Goal: Check status: Check status

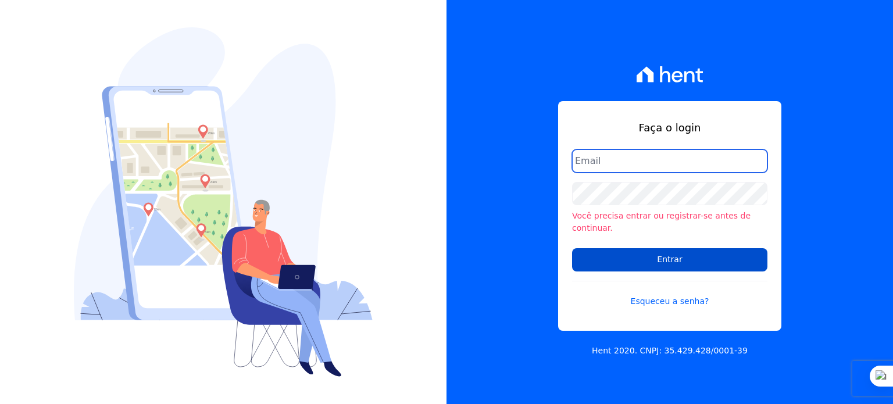
type input "[PERSON_NAME][EMAIL_ADDRESS][PERSON_NAME][DOMAIN_NAME]"
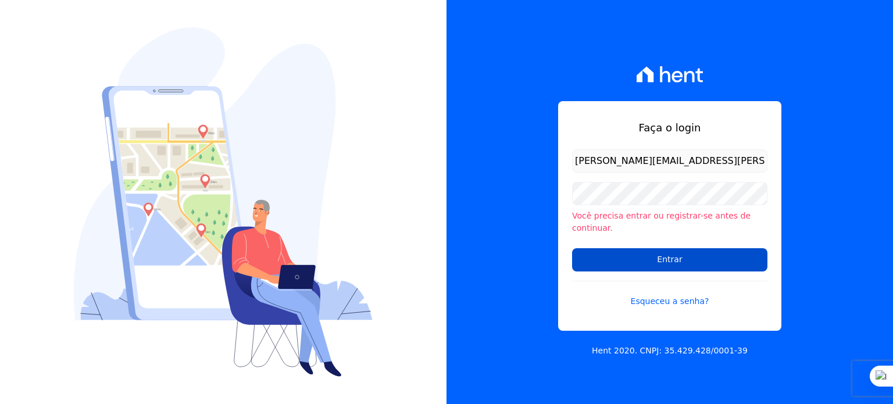
click at [676, 260] on input "Entrar" at bounding box center [669, 259] width 195 height 23
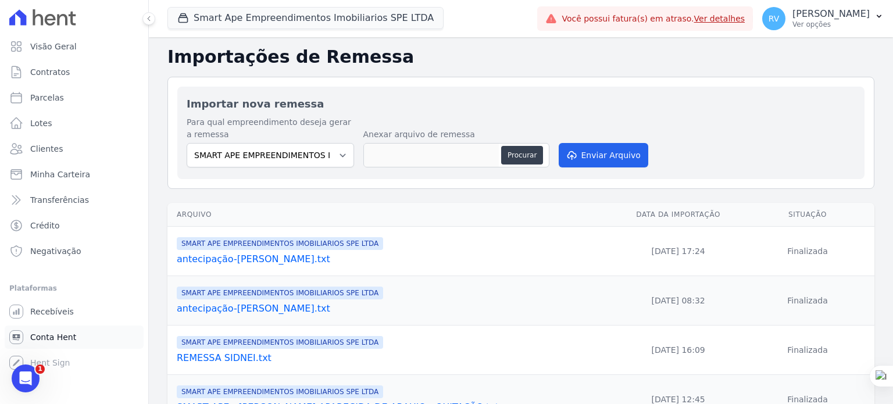
click at [55, 336] on span "Conta Hent" at bounding box center [53, 337] width 46 height 12
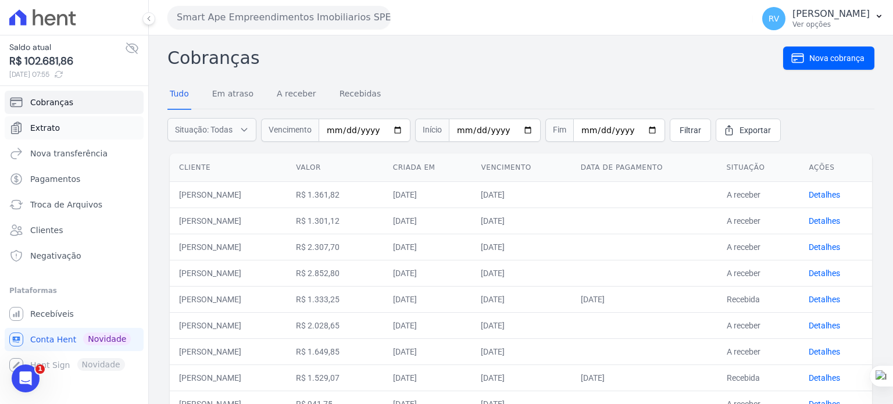
click at [49, 129] on span "Extrato" at bounding box center [45, 128] width 30 height 12
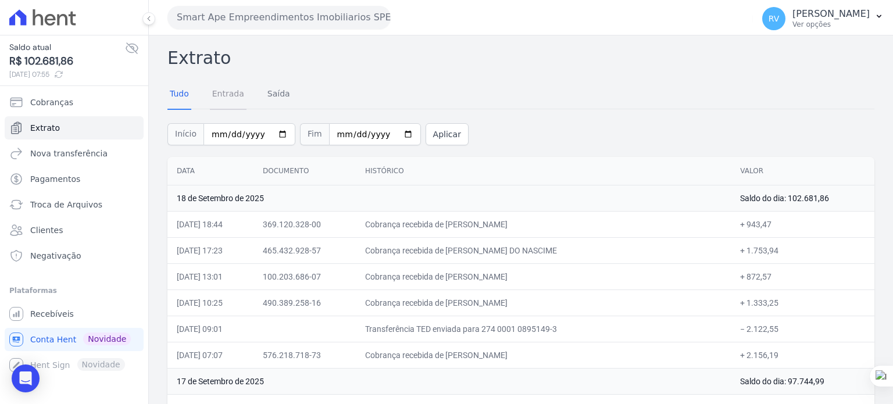
click at [231, 94] on link "Entrada" at bounding box center [228, 95] width 37 height 30
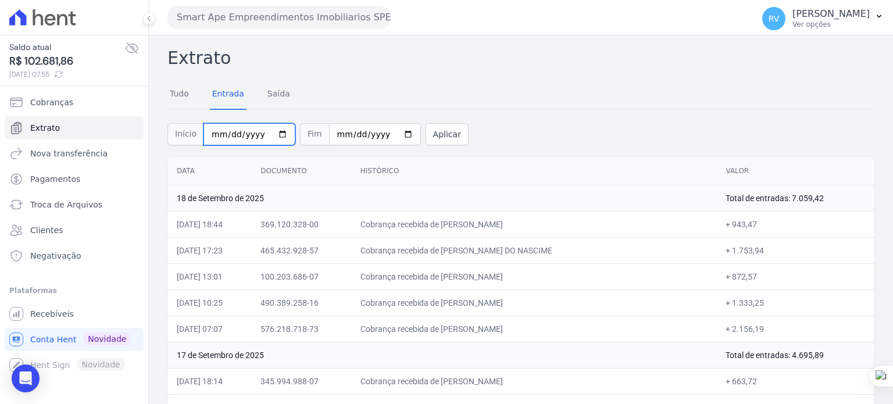
click at [270, 134] on input "[DATE]" at bounding box center [249, 134] width 92 height 22
type input "[DATE]"
click at [392, 134] on input "[DATE]" at bounding box center [375, 134] width 92 height 22
type input "[DATE]"
click at [432, 142] on button "Aplicar" at bounding box center [446, 134] width 43 height 22
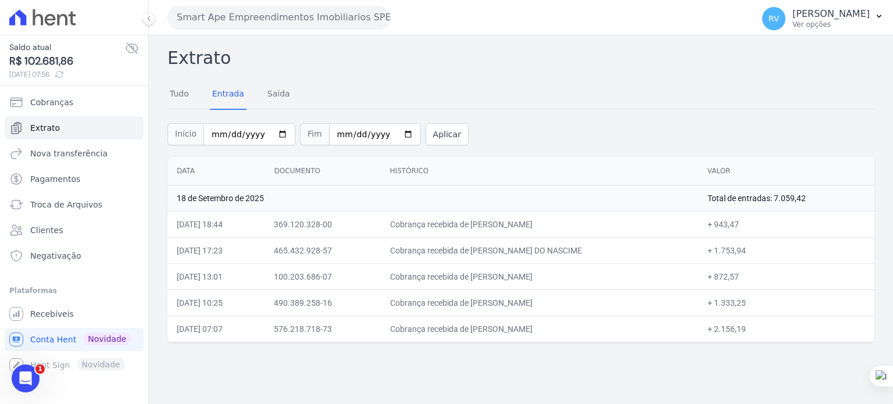
drag, startPoint x: 478, startPoint y: 224, endPoint x: 563, endPoint y: 225, distance: 84.3
click at [563, 225] on td "Cobrança recebida de HENRIQUE DIAS DA SILVA" at bounding box center [539, 224] width 317 height 26
copy td "HENRIQUE DIAS DA SIL"
drag, startPoint x: 732, startPoint y: 223, endPoint x: 758, endPoint y: 223, distance: 25.6
click at [758, 223] on td "+ 943,47" at bounding box center [786, 224] width 176 height 26
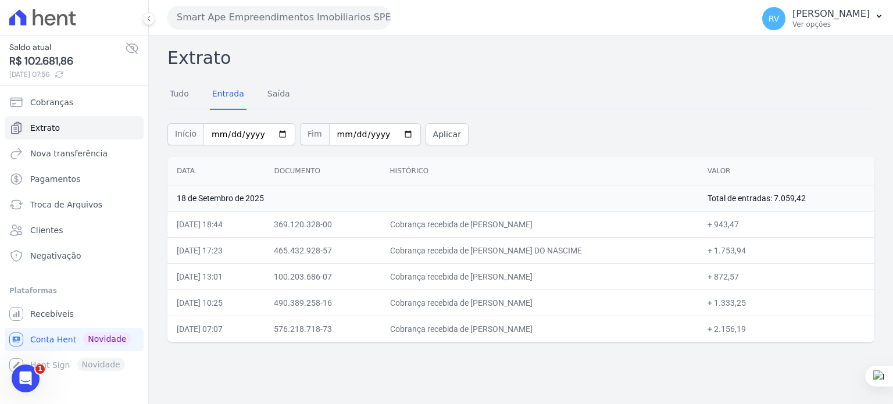
copy td "943,47"
drag, startPoint x: 477, startPoint y: 249, endPoint x: 595, endPoint y: 250, distance: 118.6
click at [595, 250] on td "Cobrança recebida de BRUNO MATEUS MORAIS DO NASCIME" at bounding box center [539, 250] width 317 height 26
copy td "BRUNO MATEUS MORAIS DO NA"
drag, startPoint x: 733, startPoint y: 253, endPoint x: 764, endPoint y: 253, distance: 30.8
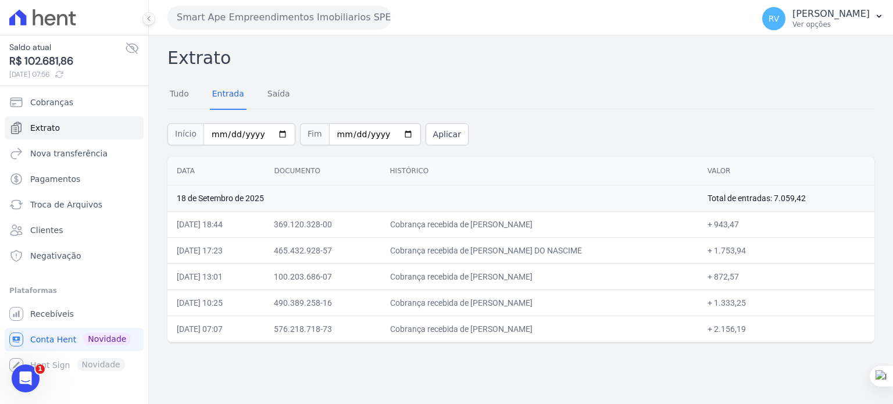
click at [764, 253] on td "+ 1.753,94" at bounding box center [786, 250] width 176 height 26
copy td "1.753,94"
drag, startPoint x: 477, startPoint y: 278, endPoint x: 575, endPoint y: 277, distance: 98.8
click at [575, 277] on td "Cobrança recebida de SAULO FERREIRA MOTA NETO" at bounding box center [539, 276] width 317 height 26
copy td "SAULO FERREIRA MOTA NE"
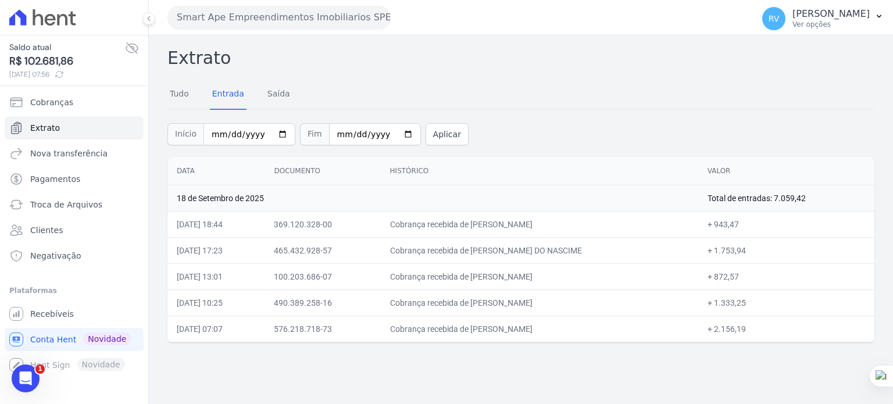
drag, startPoint x: 731, startPoint y: 275, endPoint x: 755, endPoint y: 278, distance: 24.5
click at [755, 278] on td "+ 872,57" at bounding box center [786, 276] width 176 height 26
copy td "872,57"
drag, startPoint x: 477, startPoint y: 302, endPoint x: 576, endPoint y: 303, distance: 98.8
click at [576, 303] on td "Cobrança recebida de [PERSON_NAME]" at bounding box center [539, 302] width 317 height 26
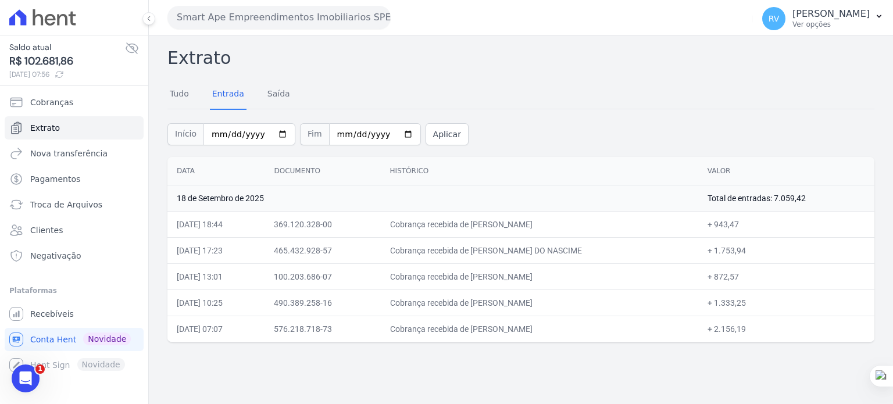
copy td "FERNANDA OLIVEIRA AUGU"
drag, startPoint x: 478, startPoint y: 329, endPoint x: 576, endPoint y: 335, distance: 99.0
click at [576, 335] on td "Cobrança recebida de [PERSON_NAME]" at bounding box center [539, 329] width 317 height 26
copy td "SAMUEL SANTOS DE ARAU"
click at [489, 325] on td "Cobrança recebida de [PERSON_NAME]" at bounding box center [539, 329] width 317 height 26
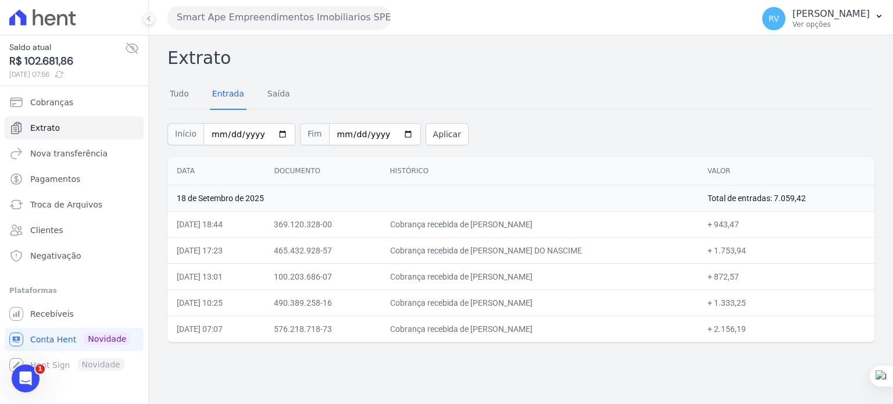
drag, startPoint x: 478, startPoint y: 325, endPoint x: 572, endPoint y: 325, distance: 94.1
click at [572, 325] on td "Cobrança recebida de [PERSON_NAME]" at bounding box center [539, 329] width 317 height 26
copy td "SAMUEL SANTOS DE ARA"
